Goal: Information Seeking & Learning: Learn about a topic

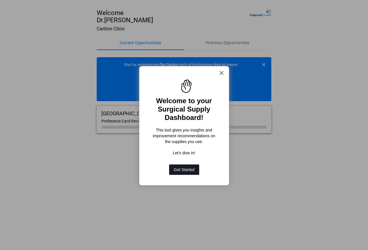
click at [184, 169] on button "Get Started" at bounding box center [184, 170] width 30 height 10
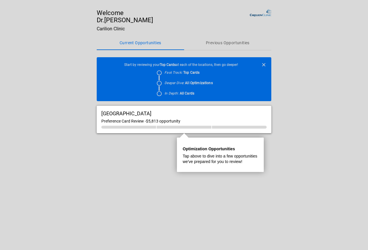
click at [158, 75] on div at bounding box center [184, 53] width 175 height 106
click at [264, 65] on div at bounding box center [184, 53] width 175 height 106
click at [195, 148] on strong "Optimization Opportunities" at bounding box center [209, 149] width 52 height 5
click at [180, 127] on div at bounding box center [184, 127] width 55 height 3
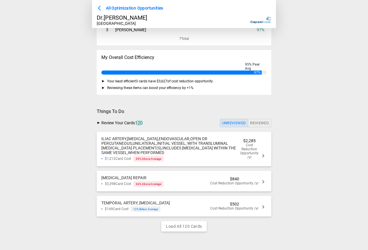
scroll to position [56, 0]
click at [177, 207] on div "TEMPORAL ARTERY, BIOPSY $149 Card Cost 12 % Below Average $502 Cost Reduction O…" at bounding box center [184, 207] width 175 height 21
